Goal: Task Accomplishment & Management: Manage account settings

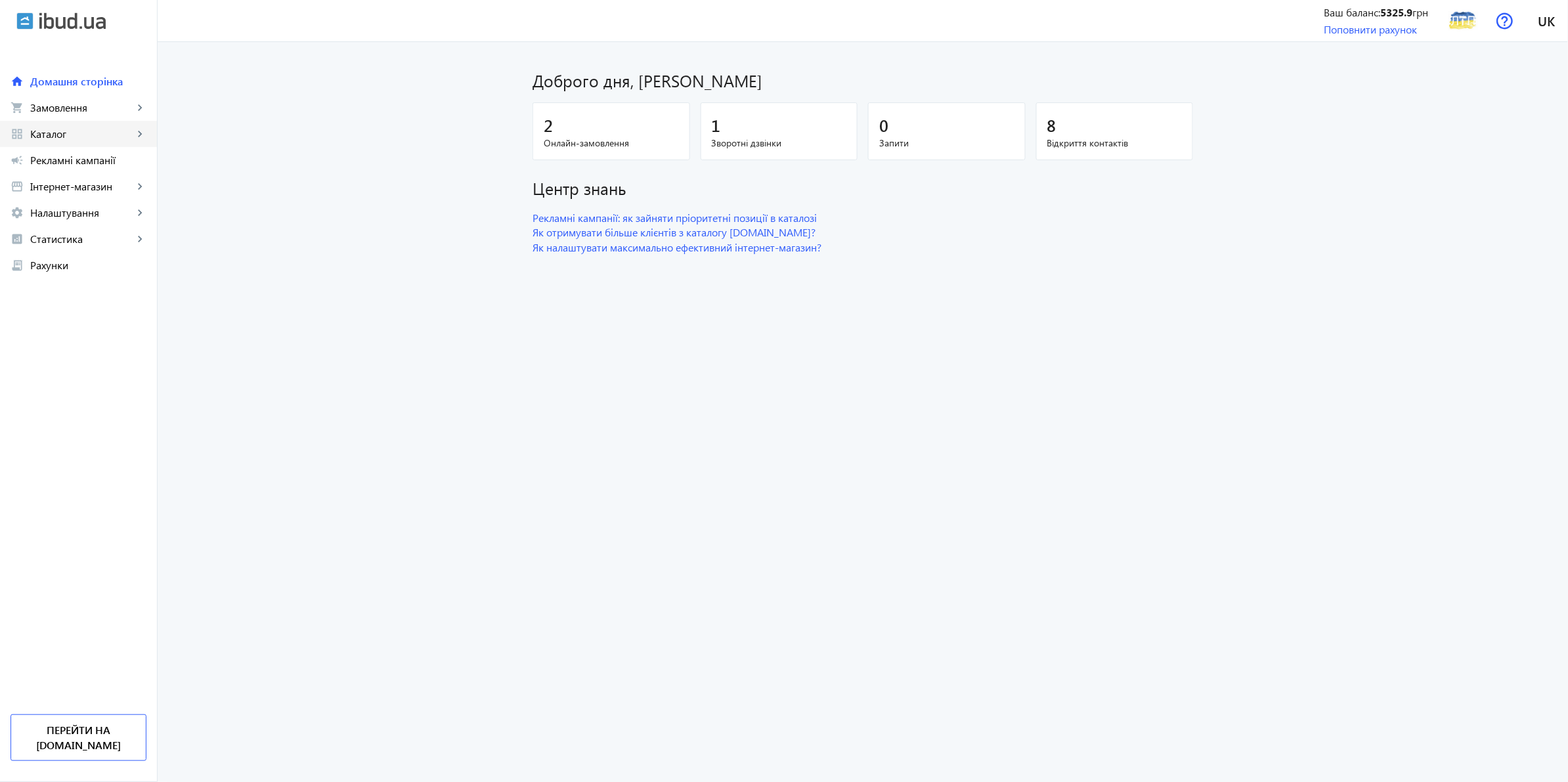
click at [77, 121] on link "grid_view Каталог keyboard_arrow_right" at bounding box center [79, 133] width 157 height 26
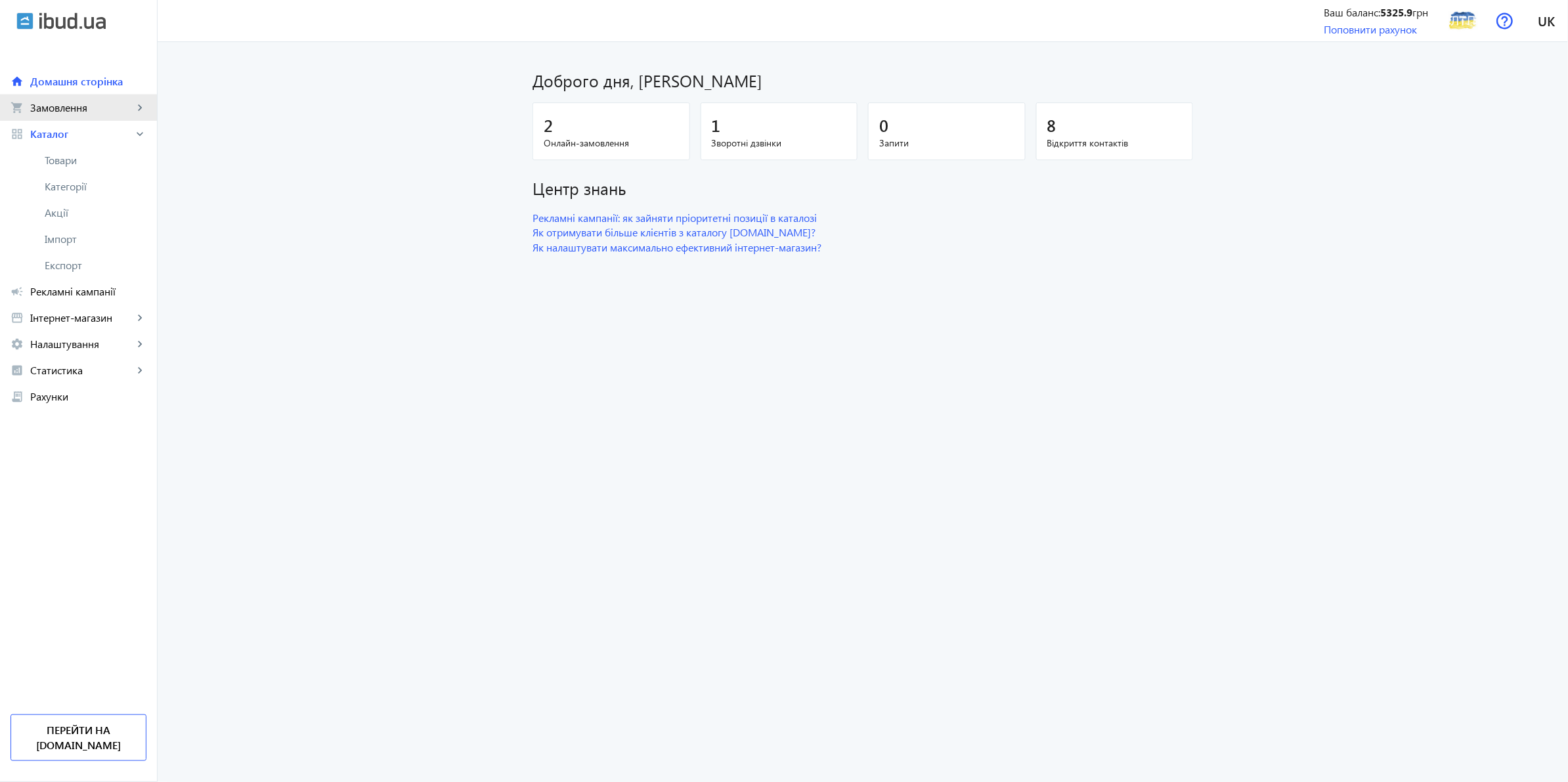
click at [75, 112] on span "Замовлення" at bounding box center [81, 108] width 103 height 13
click at [77, 127] on span "Онлайн-замовлення" at bounding box center [85, 140] width 82 height 26
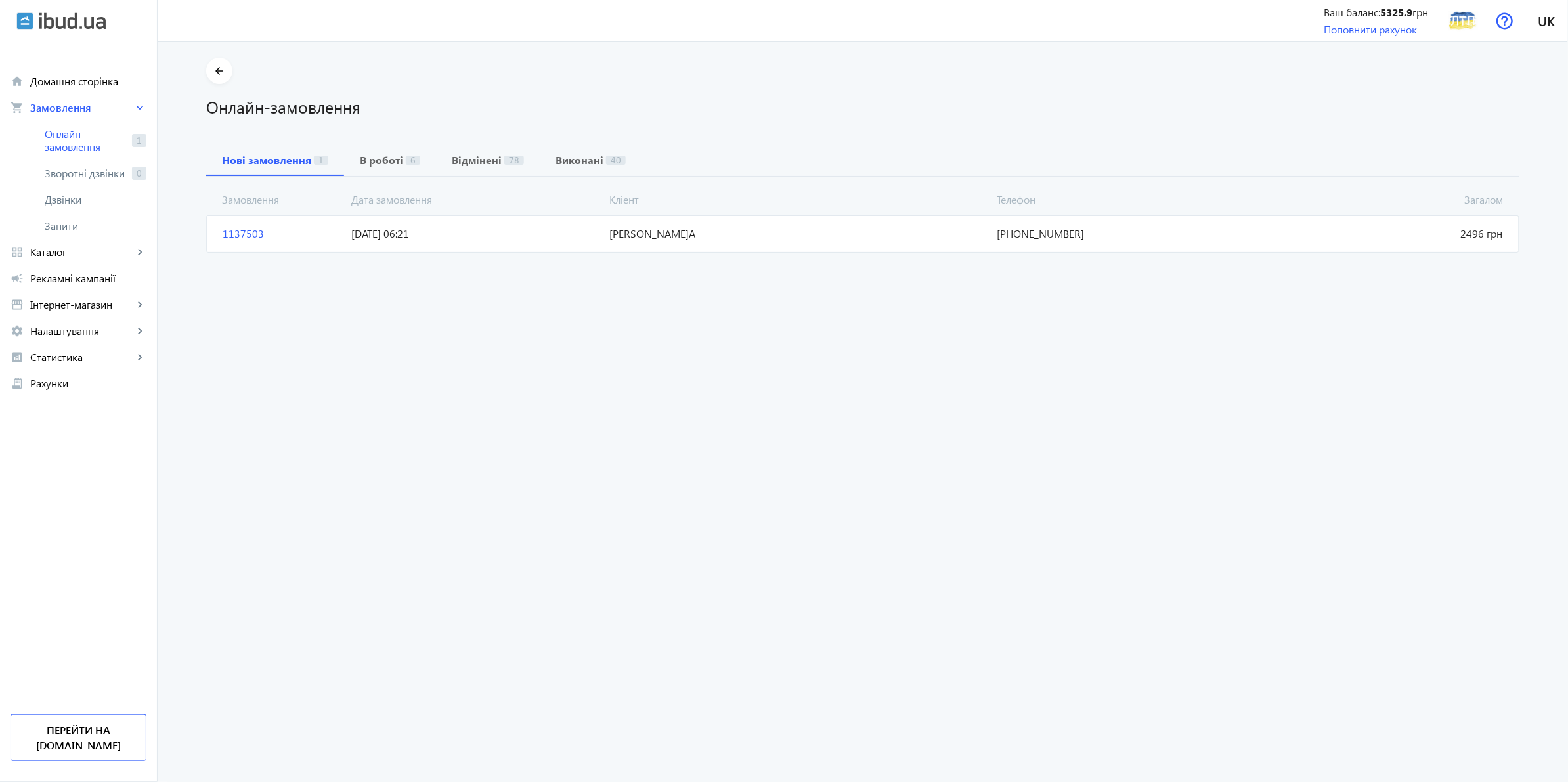
click at [606, 237] on span "[PERSON_NAME]А" at bounding box center [798, 234] width 387 height 15
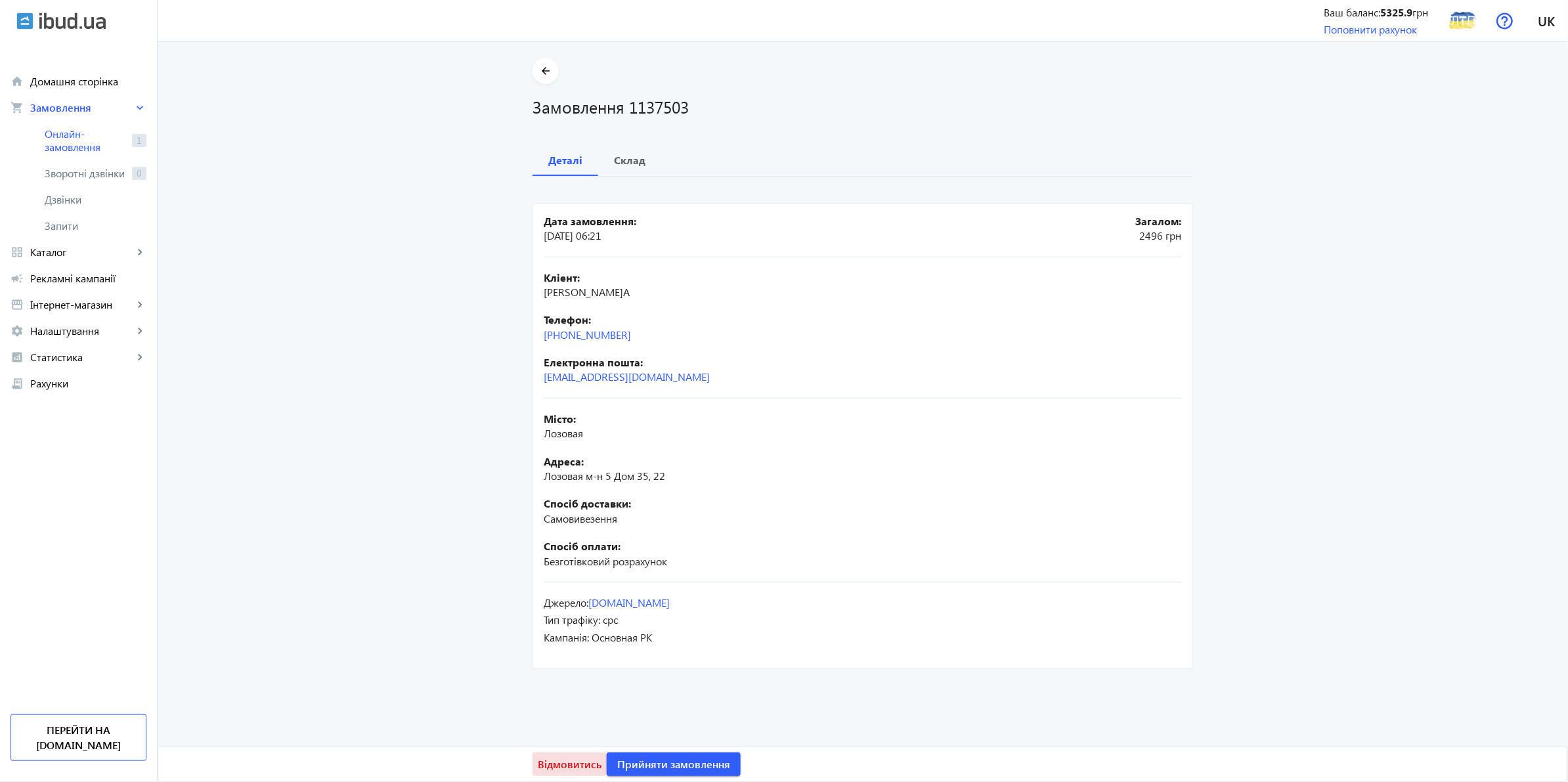
click at [568, 769] on span "Відмовитись" at bounding box center [570, 764] width 64 height 15
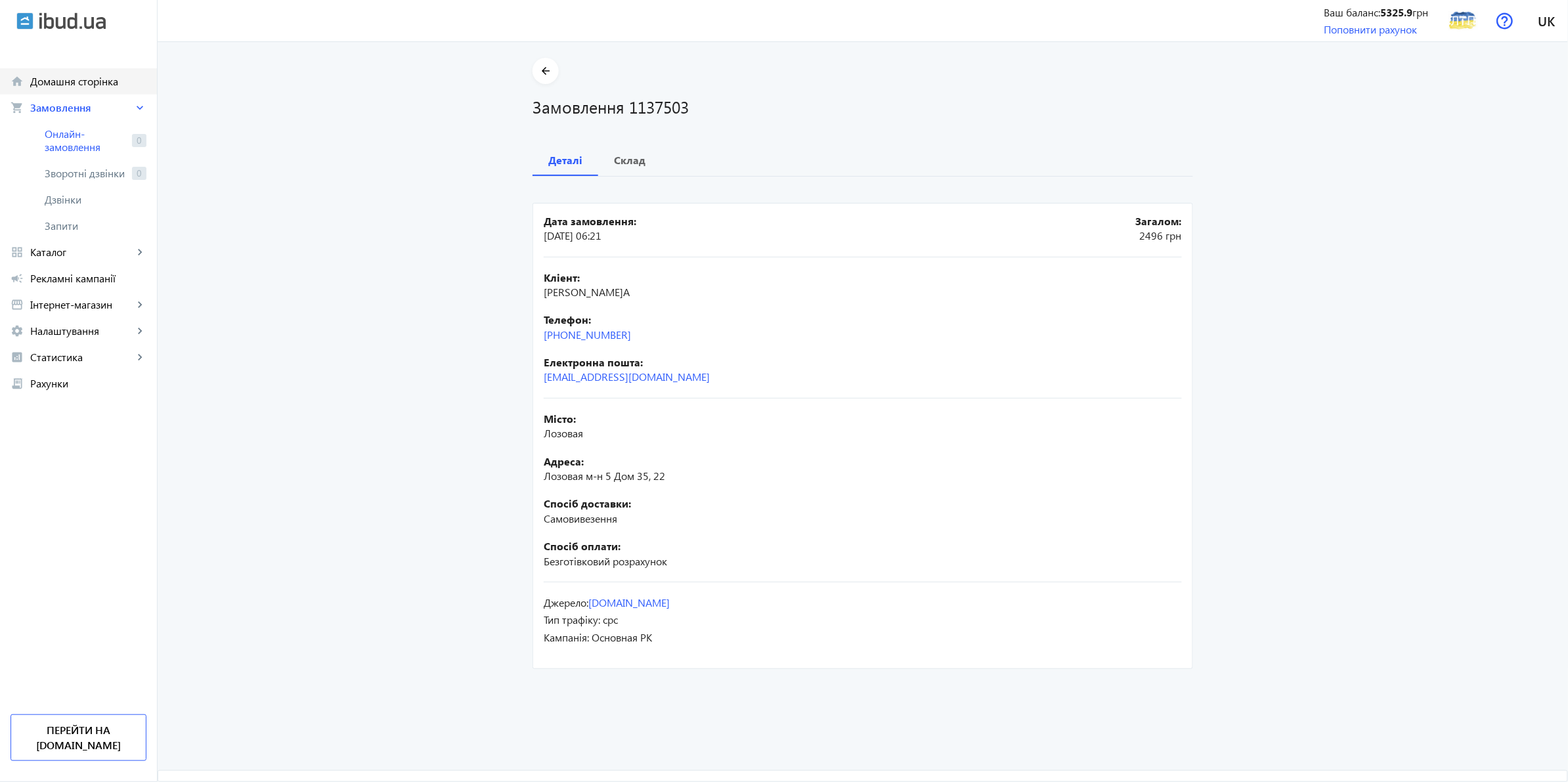
click at [70, 86] on span "Домашня сторінка" at bounding box center [88, 81] width 116 height 13
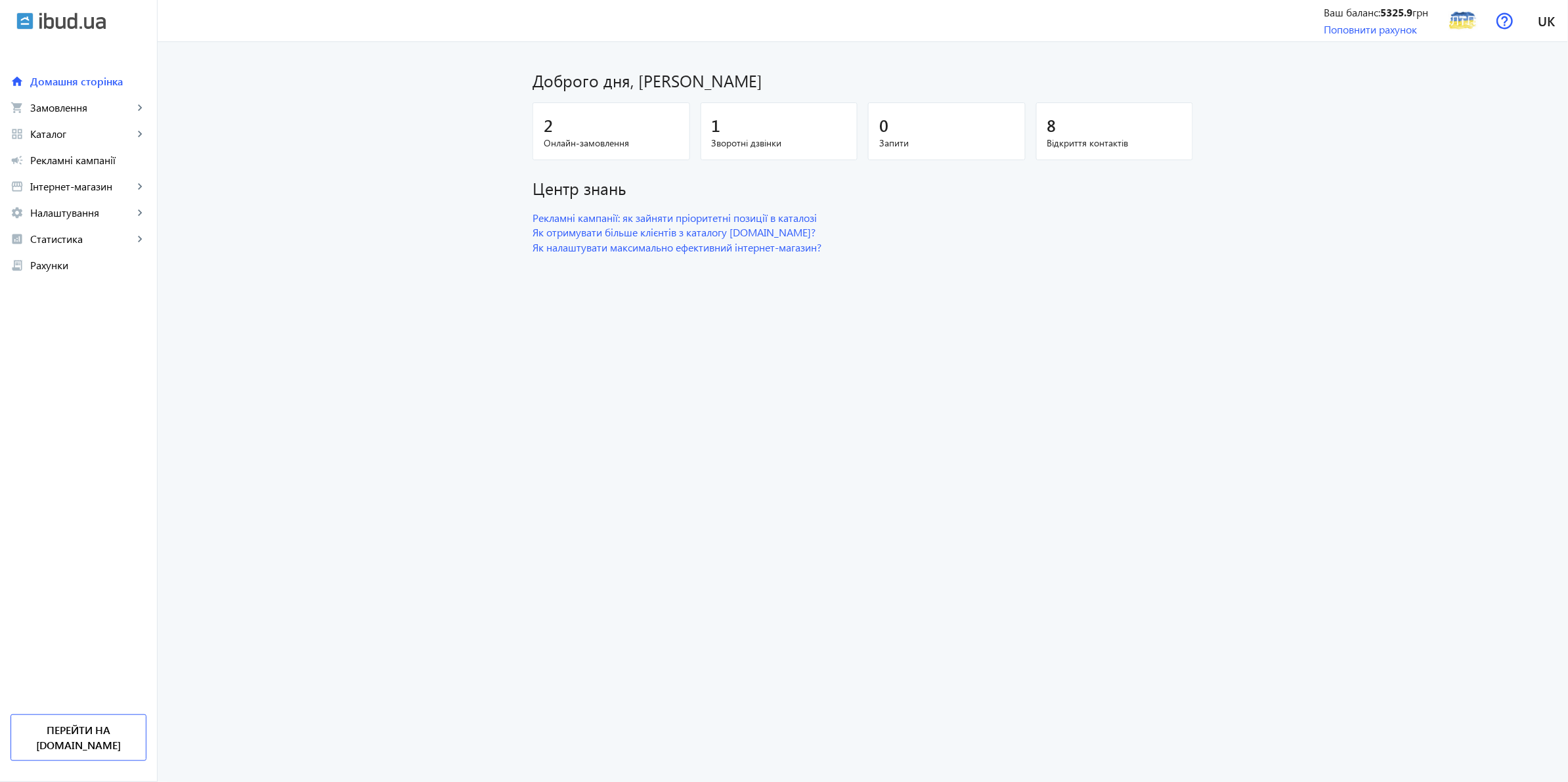
click at [288, 282] on dashboard "Доброго дня, [PERSON_NAME] 2 Онлайн-замовлення 1 Зворотні дзвінки 0 Запити 8 Ві…" at bounding box center [862, 412] width 1411 height 740
